Goal: Find specific page/section: Find specific page/section

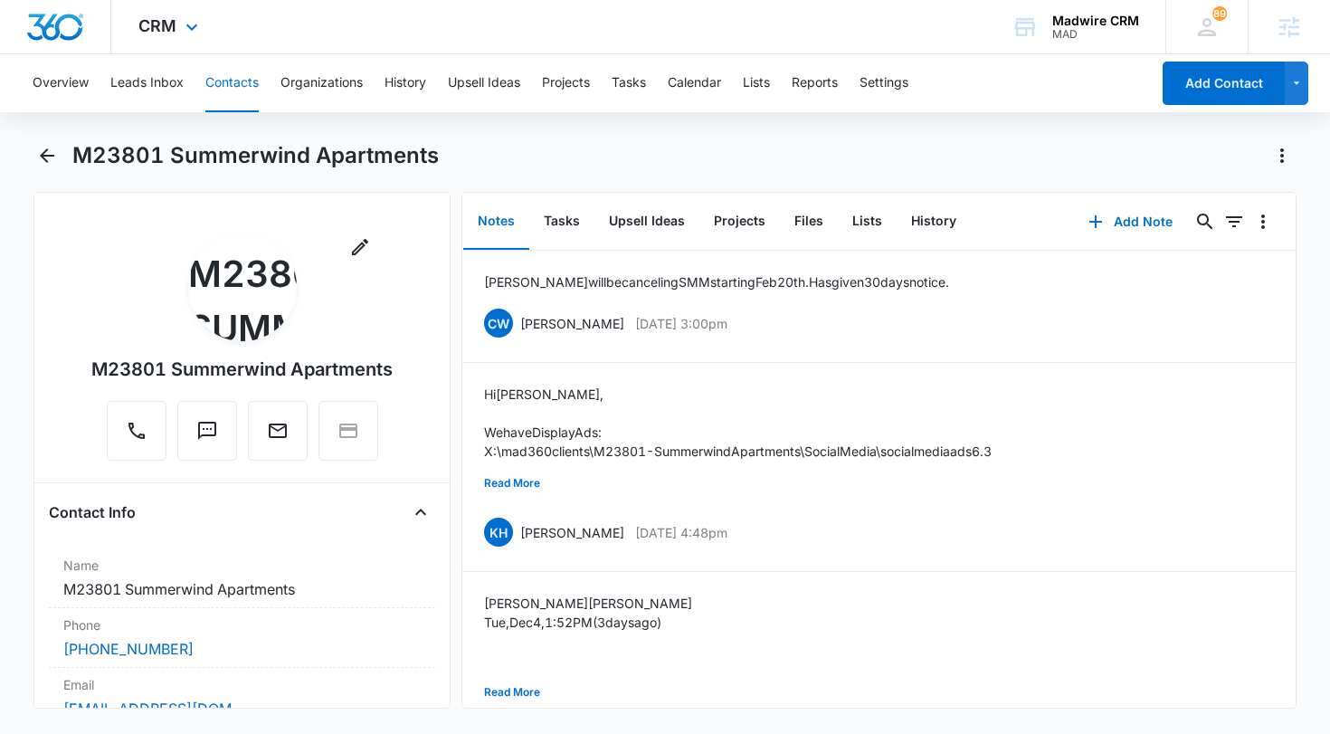
click at [176, 38] on div "CRM Apps Forms CRM Email Settings" at bounding box center [170, 26] width 119 height 53
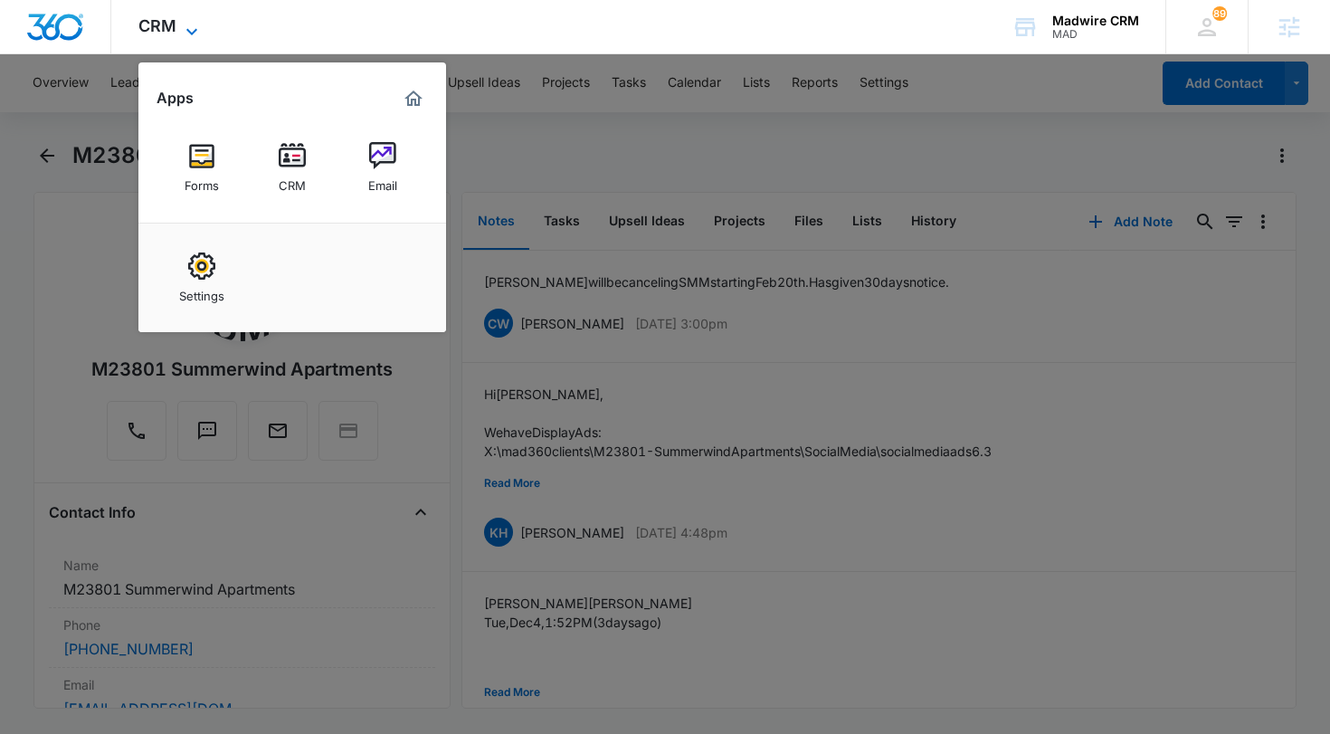
click at [167, 34] on span "CRM" at bounding box center [157, 25] width 38 height 19
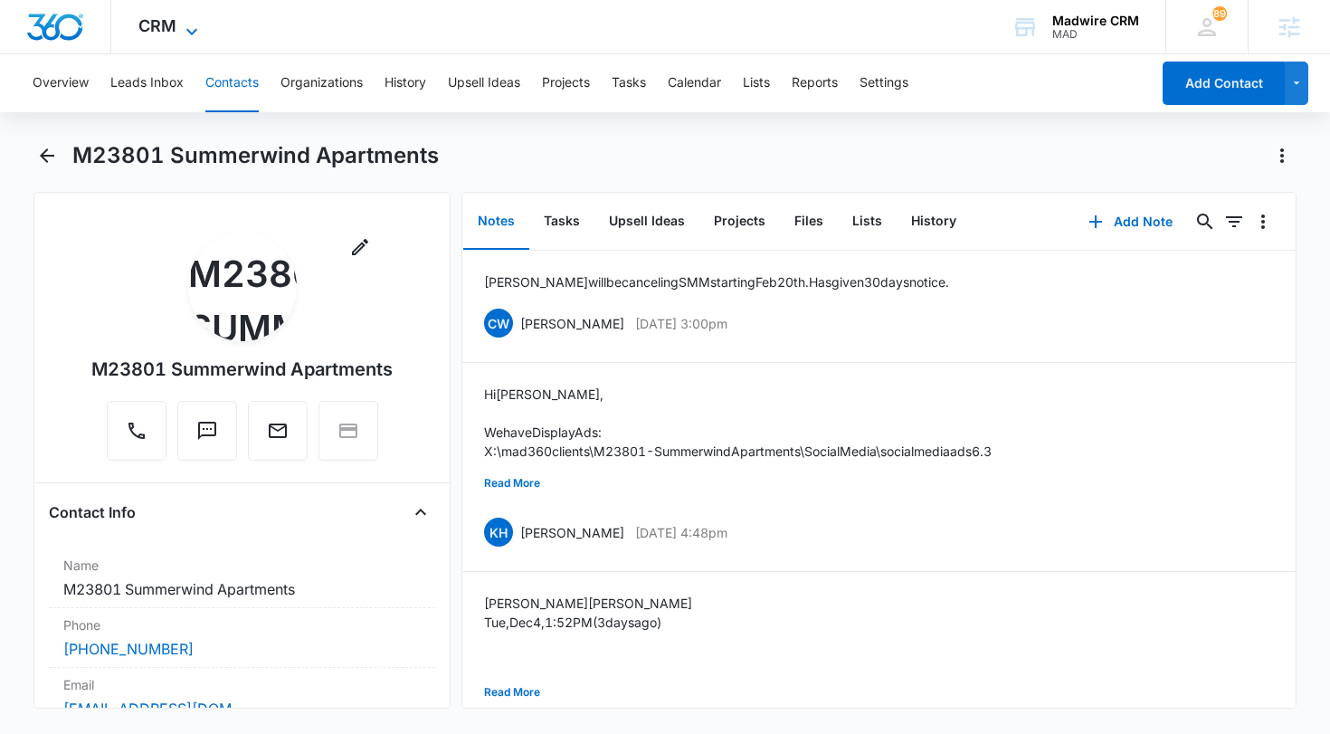
click at [181, 24] on icon at bounding box center [192, 32] width 22 height 22
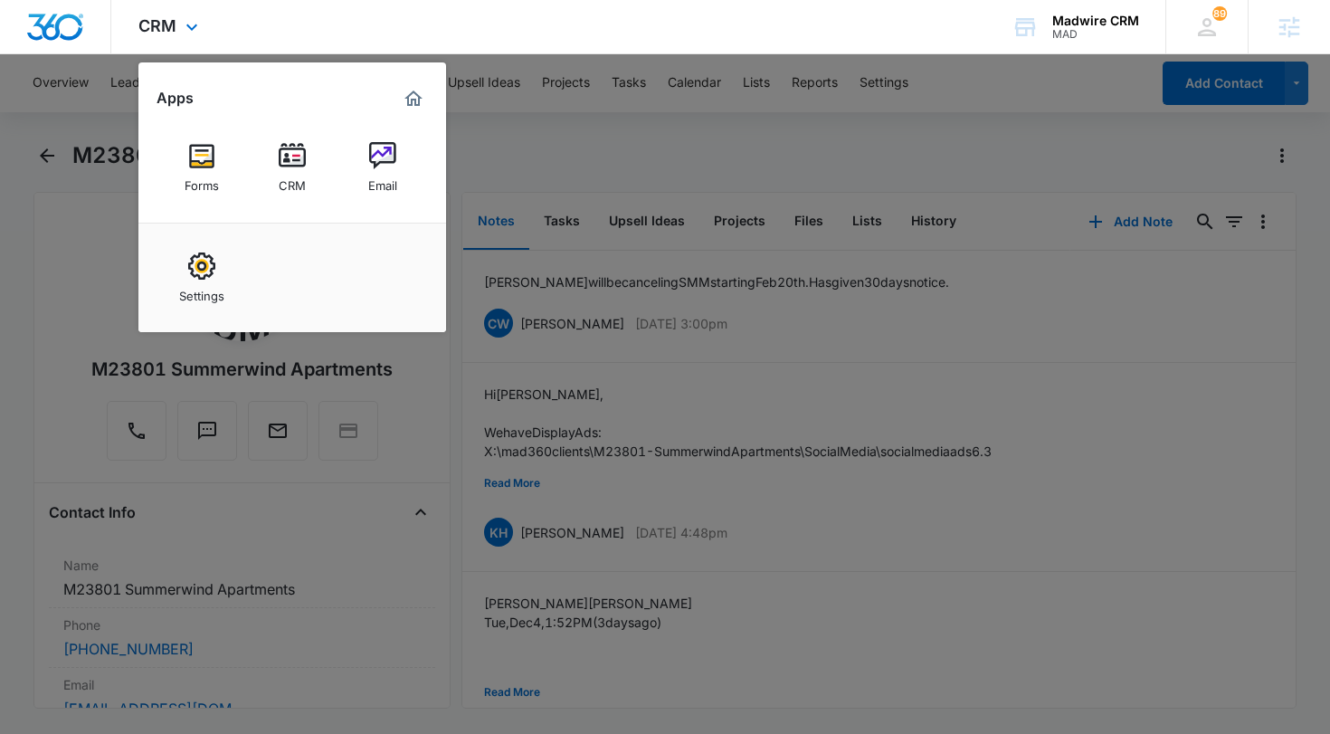
drag, startPoint x: 537, startPoint y: 33, endPoint x: 519, endPoint y: 37, distance: 18.7
click at [537, 33] on div "CRM Apps Forms CRM Email Settings Madwire CRM MAD Your Accounts View All 89 [PE…" at bounding box center [665, 27] width 1330 height 54
click at [504, 48] on div "CRM Apps Forms CRM Email Settings Madwire CRM MAD Your Accounts View All 89 [PE…" at bounding box center [665, 27] width 1330 height 54
click at [203, 23] on div "CRM Apps Forms CRM Email Settings" at bounding box center [170, 26] width 119 height 53
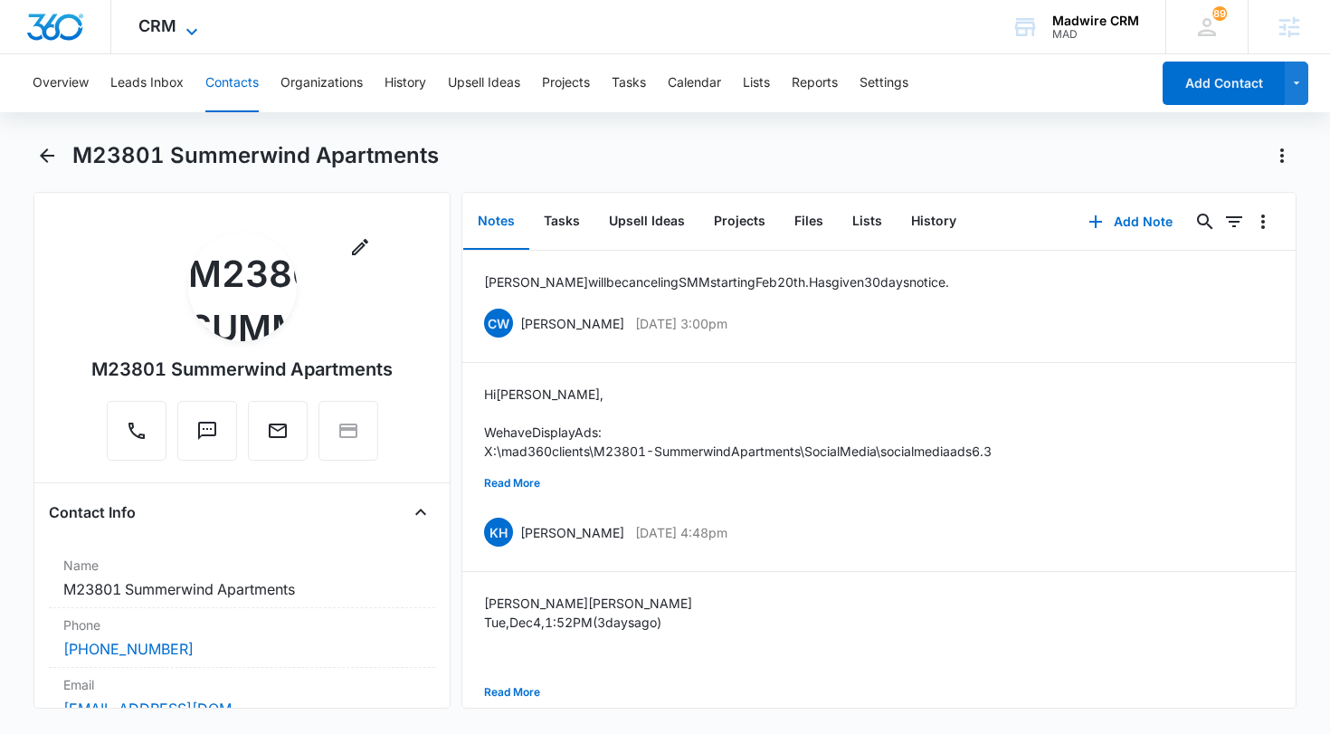
click at [198, 23] on icon at bounding box center [192, 32] width 22 height 22
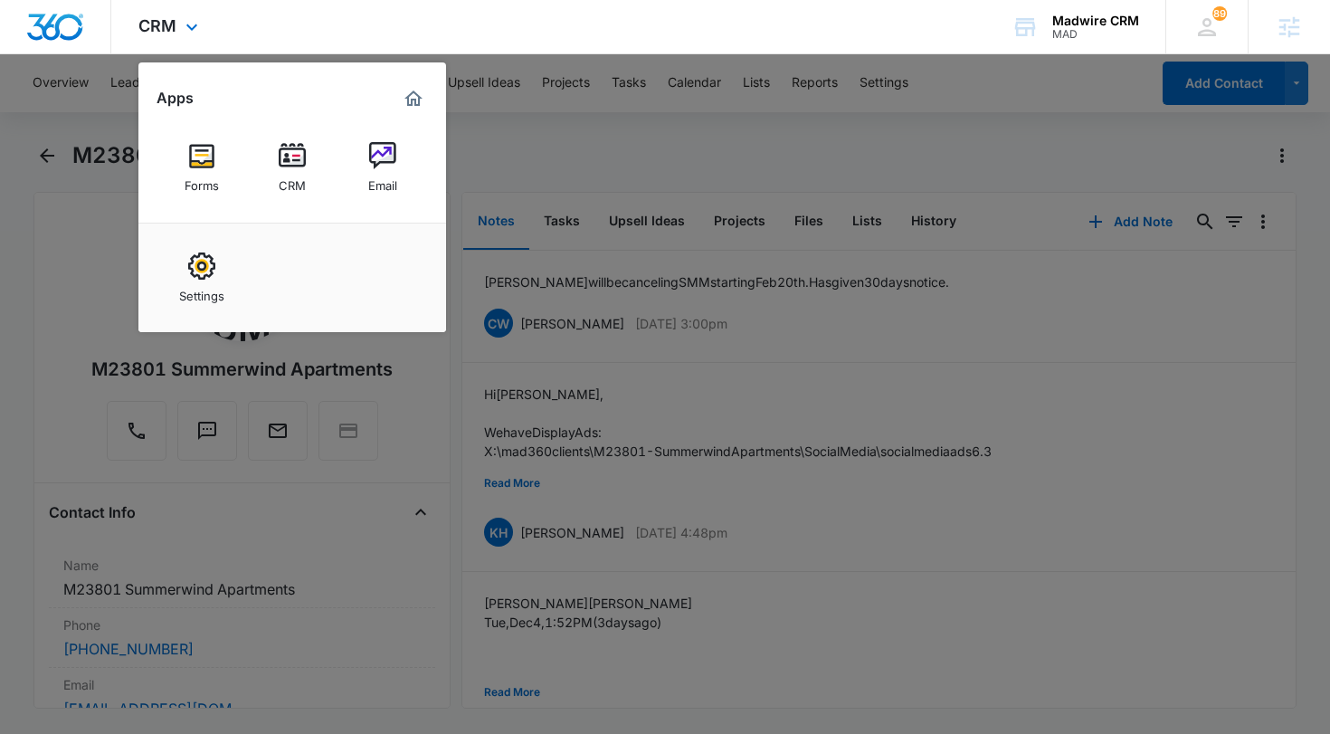
click at [206, 18] on div "CRM Apps Forms CRM Email Settings" at bounding box center [170, 26] width 119 height 53
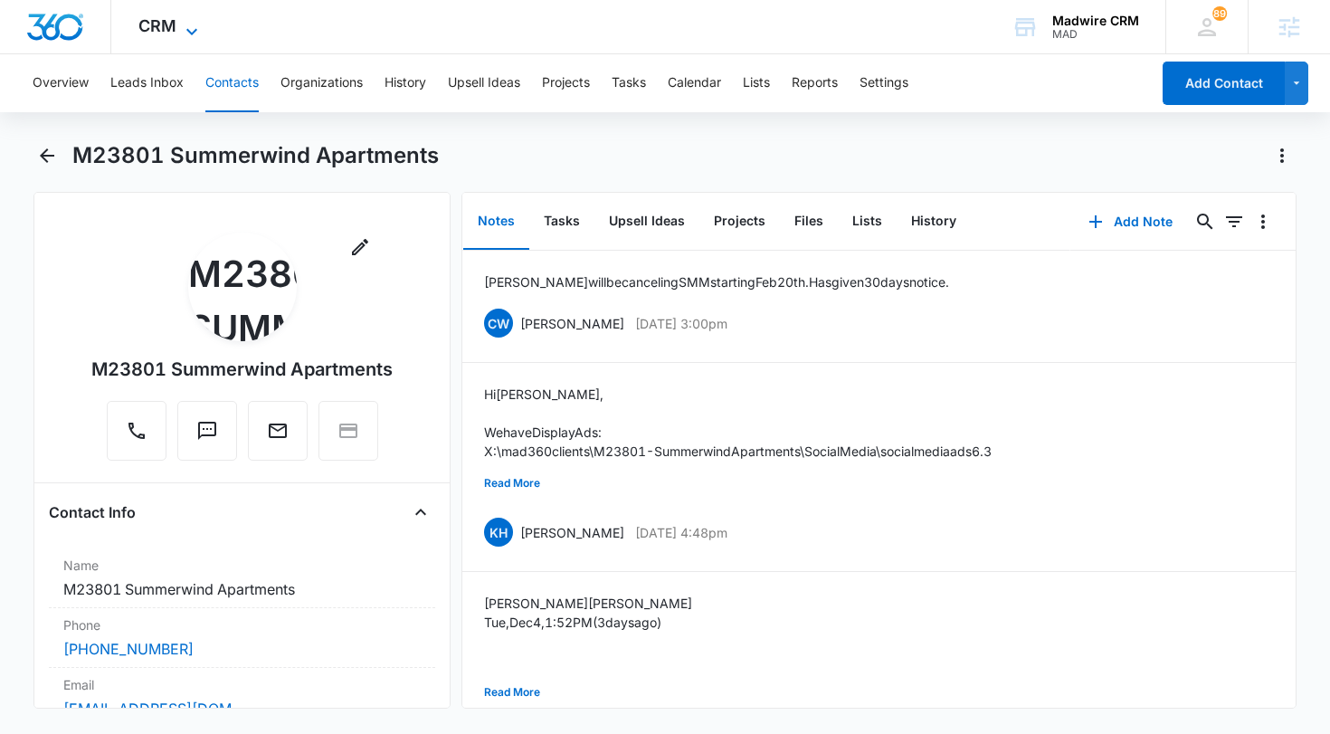
click at [194, 28] on icon at bounding box center [192, 32] width 22 height 22
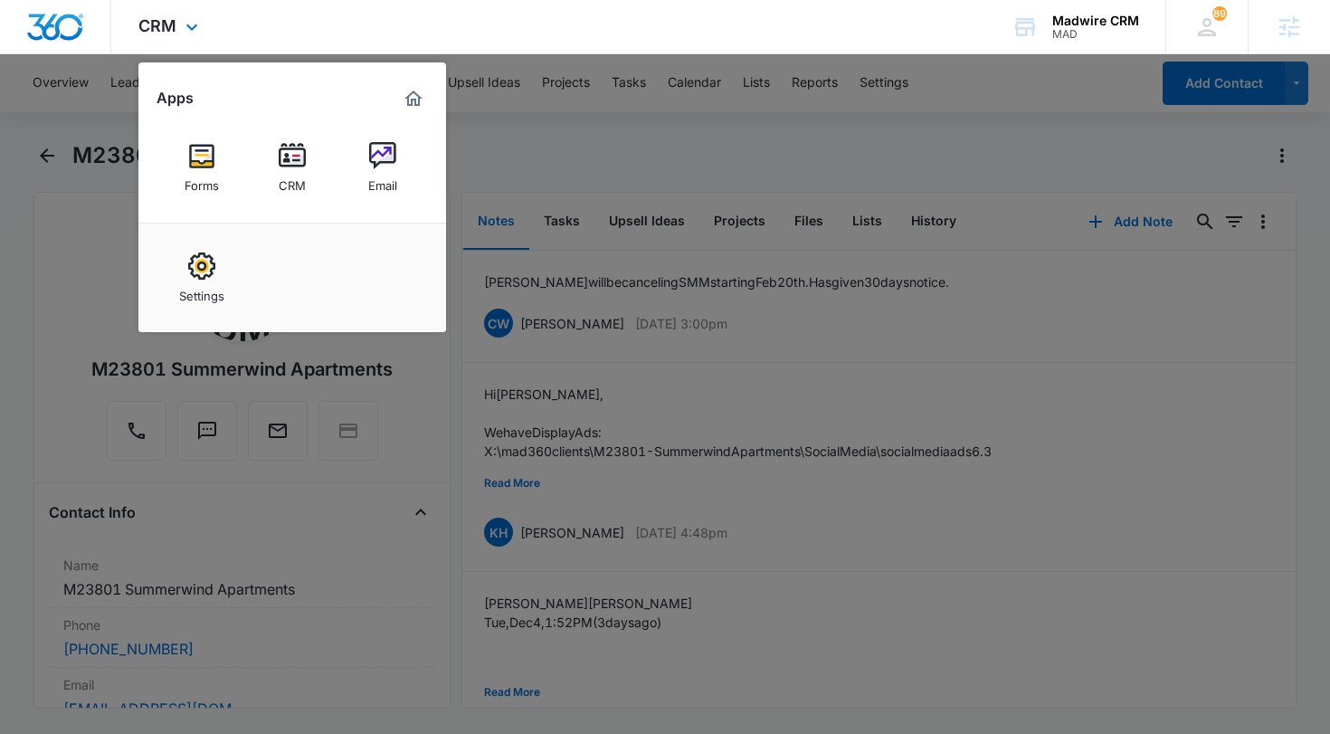
click at [838, 30] on div "CRM Apps Forms CRM Email Settings Madwire CRM MAD Your Accounts View All 89 [PE…" at bounding box center [665, 27] width 1330 height 54
